Goal: Find specific page/section: Find specific page/section

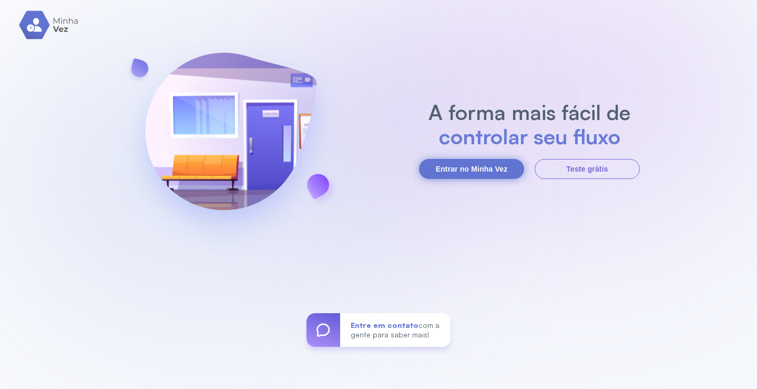
click at [482, 175] on button "Entrar no Minha Vez" at bounding box center [471, 169] width 105 height 20
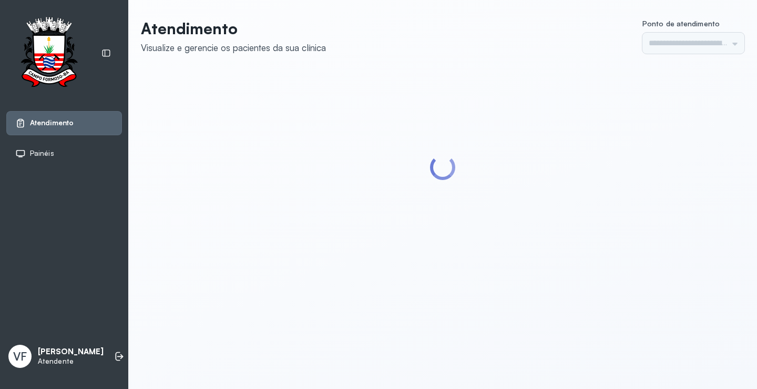
type input "*********"
